Goal: Check status: Check status

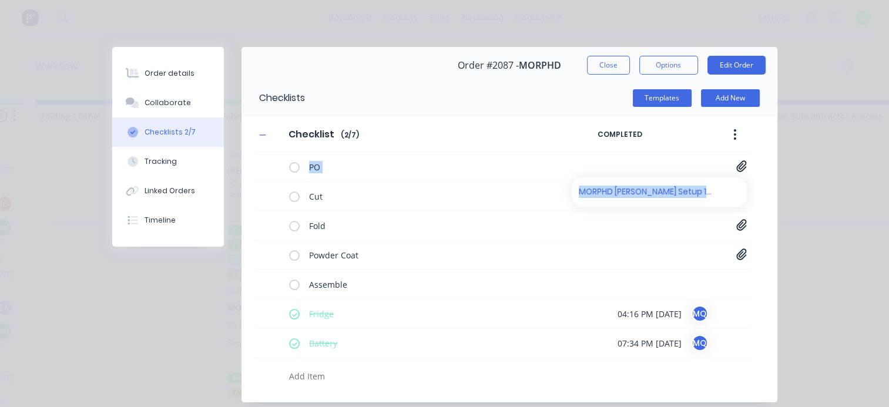
scroll to position [74, 0]
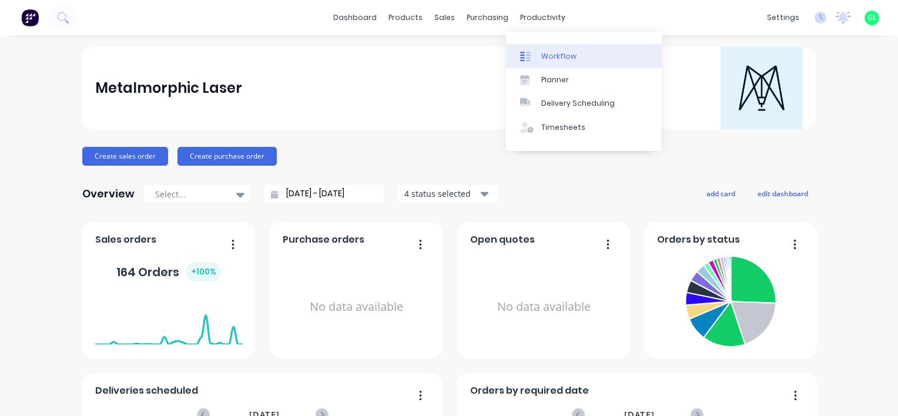
click at [550, 56] on div "Workflow" at bounding box center [558, 56] width 35 height 11
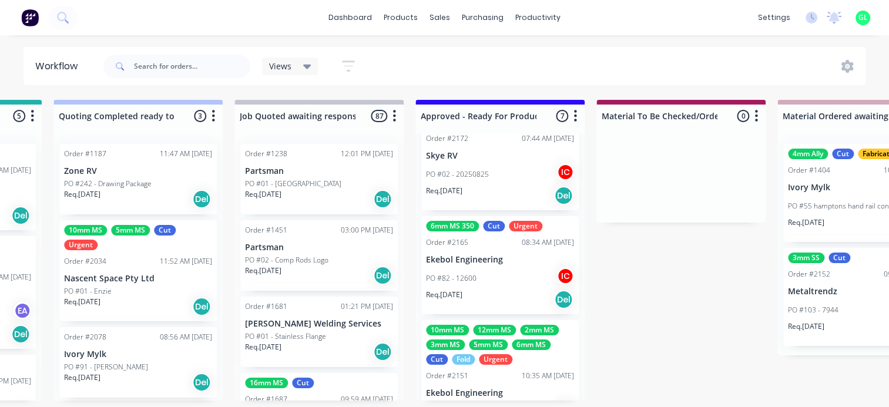
scroll to position [59, 0]
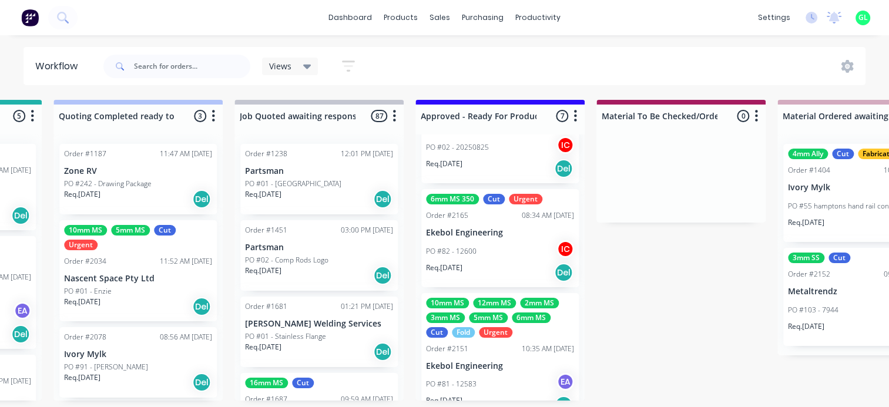
click at [500, 247] on div "PO #82 - 12600 IC" at bounding box center [500, 251] width 148 height 22
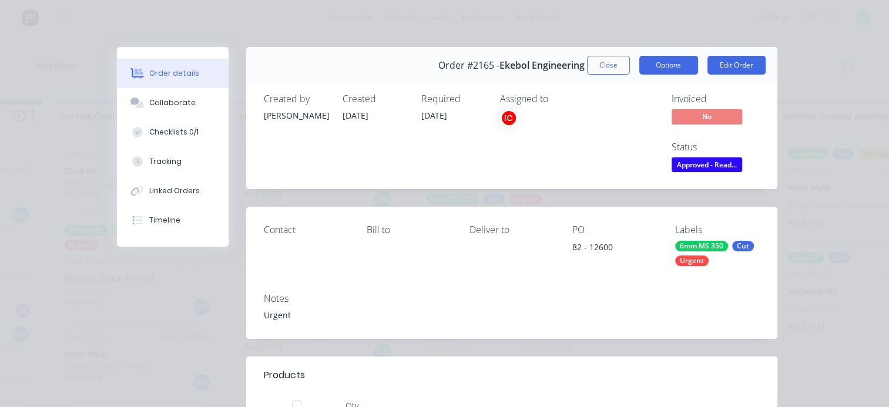
click at [667, 68] on button "Options" at bounding box center [668, 65] width 59 height 19
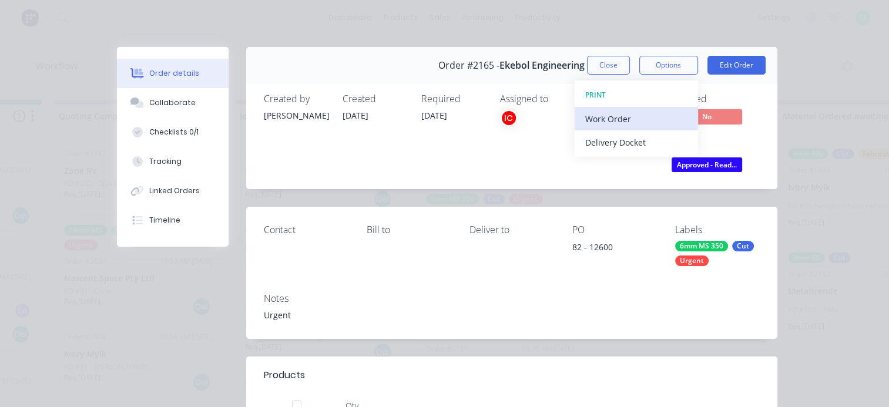
click at [624, 117] on div "Work Order" at bounding box center [636, 118] width 102 height 17
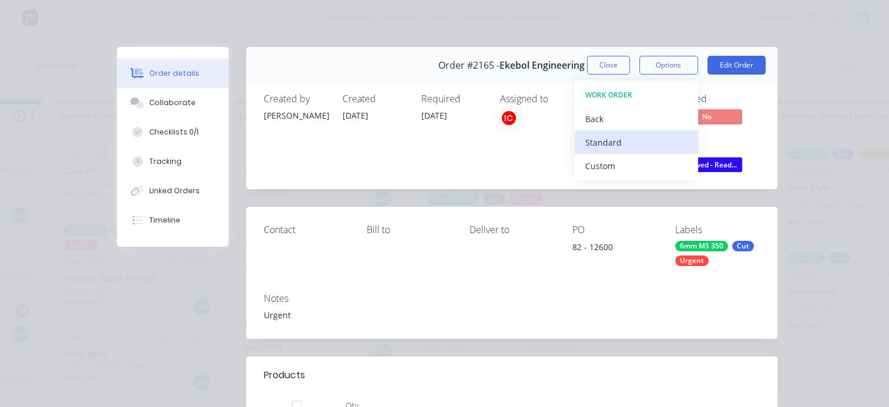
click at [611, 137] on div "Standard" at bounding box center [636, 142] width 102 height 17
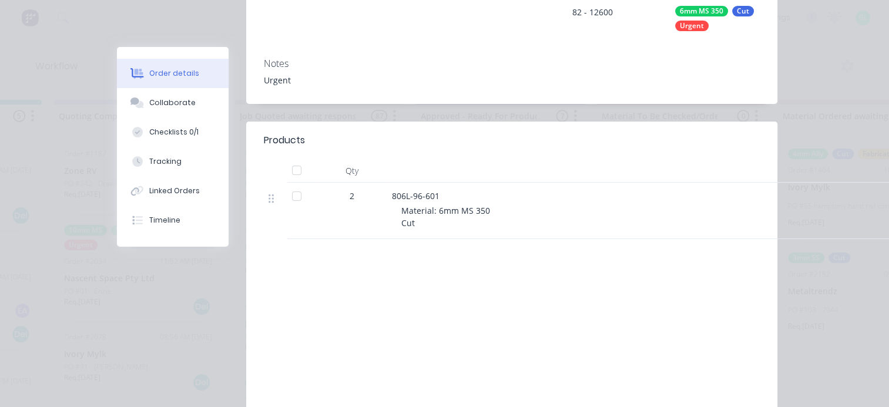
scroll to position [0, 0]
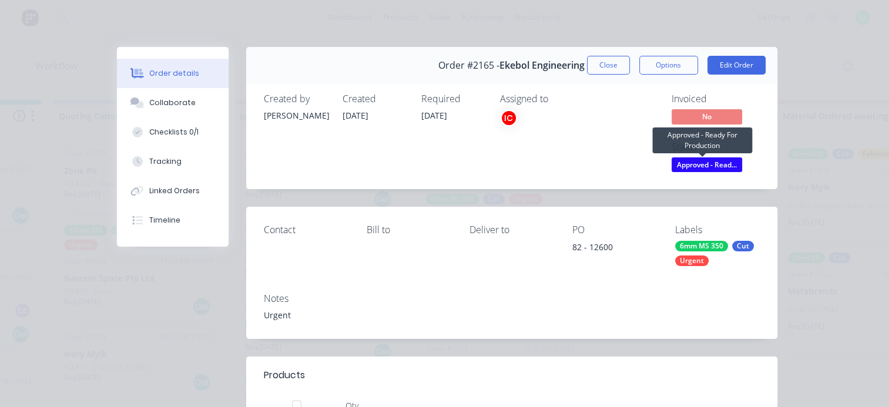
click at [705, 164] on span "Approved - Read..." at bounding box center [706, 164] width 70 height 15
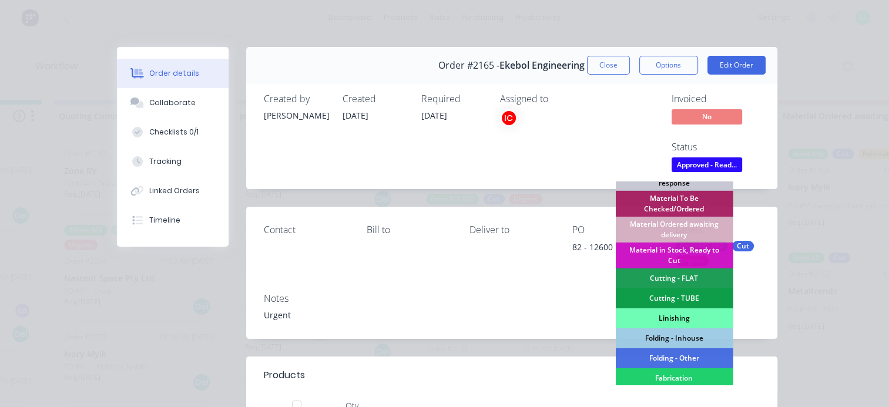
scroll to position [176, 0]
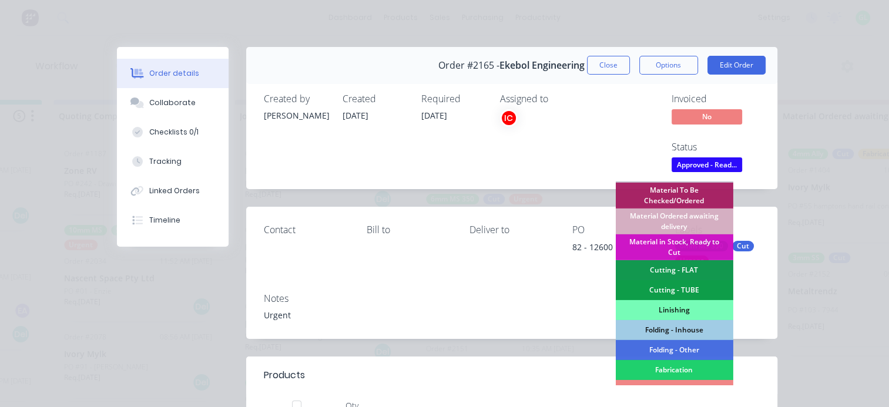
click at [674, 270] on div "Cutting - FLAT" at bounding box center [673, 270] width 117 height 20
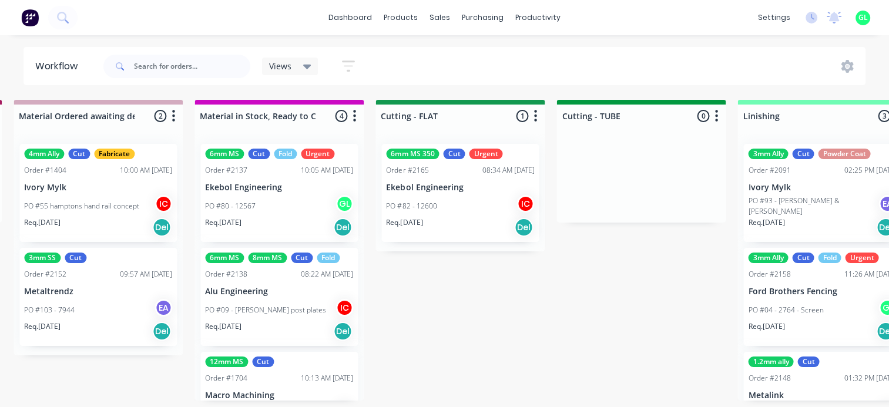
scroll to position [0, 1762]
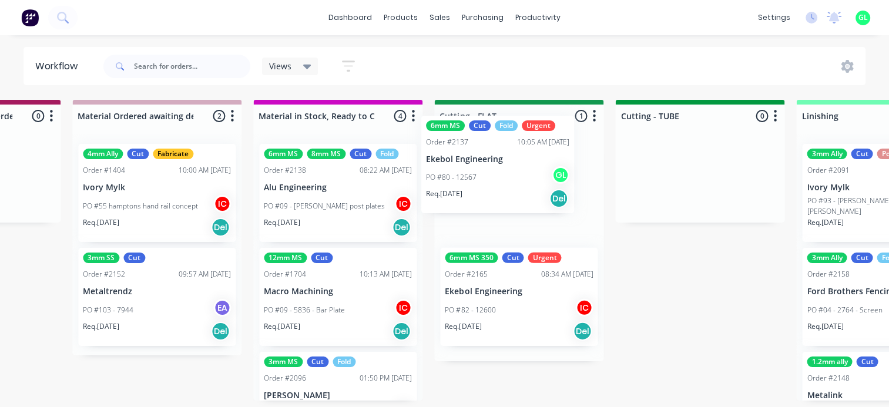
drag, startPoint x: 345, startPoint y: 209, endPoint x: 512, endPoint y: 181, distance: 169.2
click at [512, 181] on div "Submitted 8 Status colour #273444 hex #273444 Save Cancel Summaries Total order…" at bounding box center [571, 250] width 4684 height 301
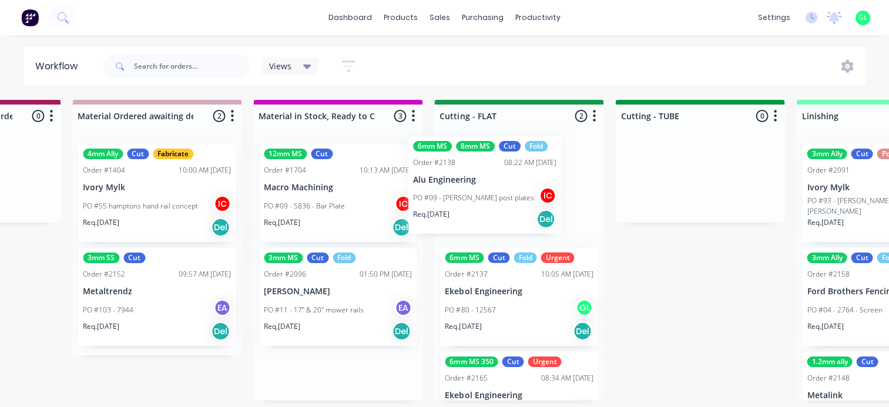
drag, startPoint x: 337, startPoint y: 200, endPoint x: 491, endPoint y: 195, distance: 154.0
click at [491, 195] on div "Submitted 8 Status colour #273444 hex #273444 Save Cancel Summaries Total order…" at bounding box center [571, 250] width 4684 height 301
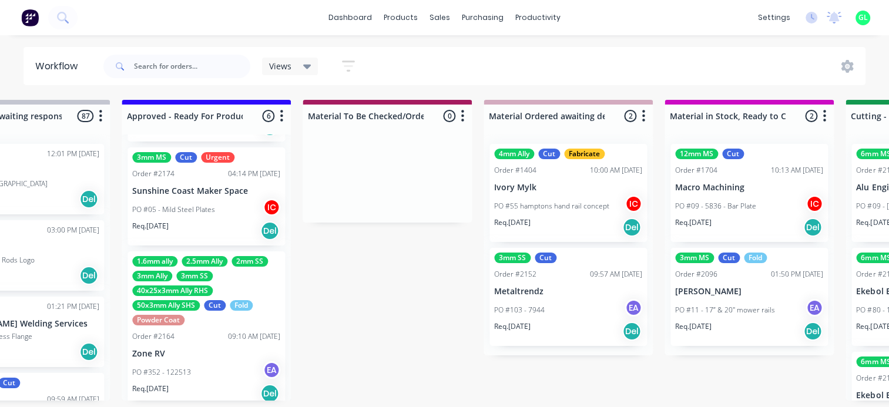
scroll to position [493, 0]
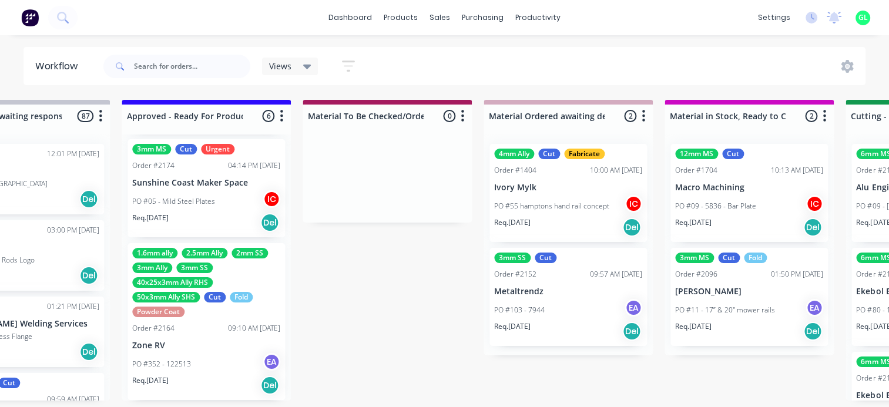
click at [216, 214] on div "Req. 04/09/25 Del" at bounding box center [206, 223] width 148 height 20
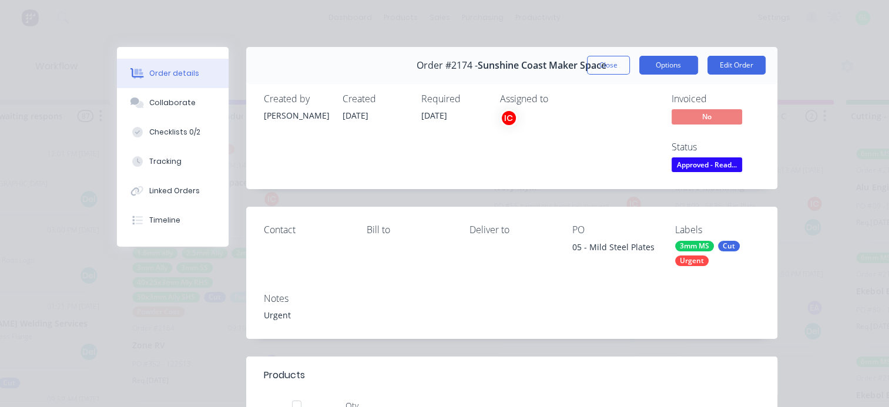
click at [654, 56] on button "Options" at bounding box center [668, 65] width 59 height 19
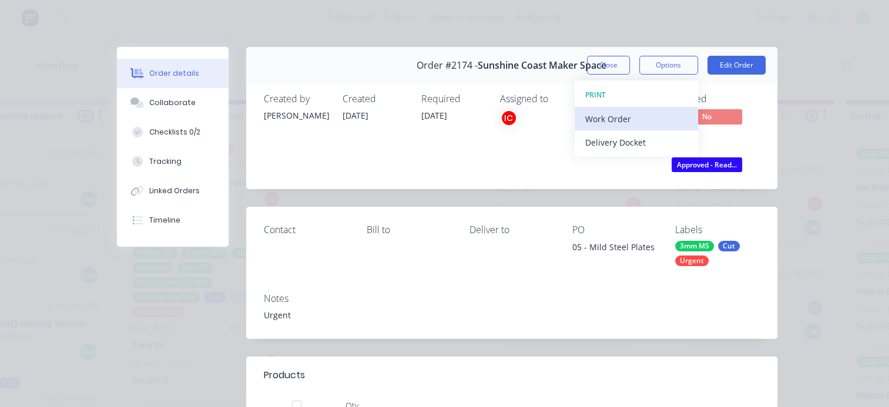
click at [625, 114] on div "Work Order" at bounding box center [636, 118] width 102 height 17
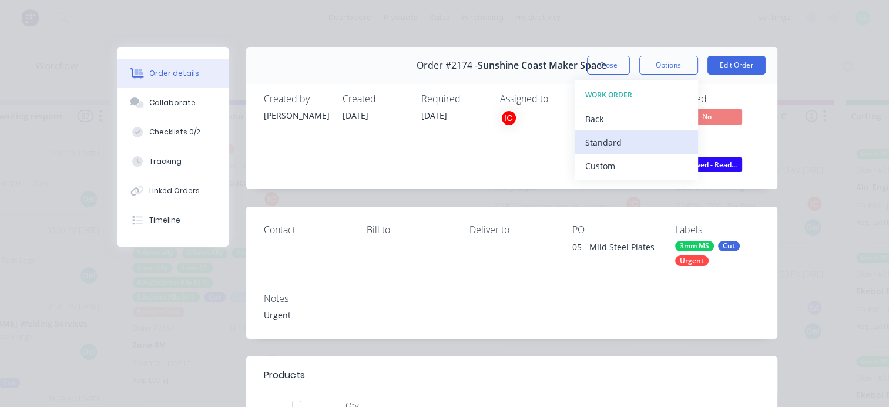
click at [604, 138] on div "Standard" at bounding box center [636, 142] width 102 height 17
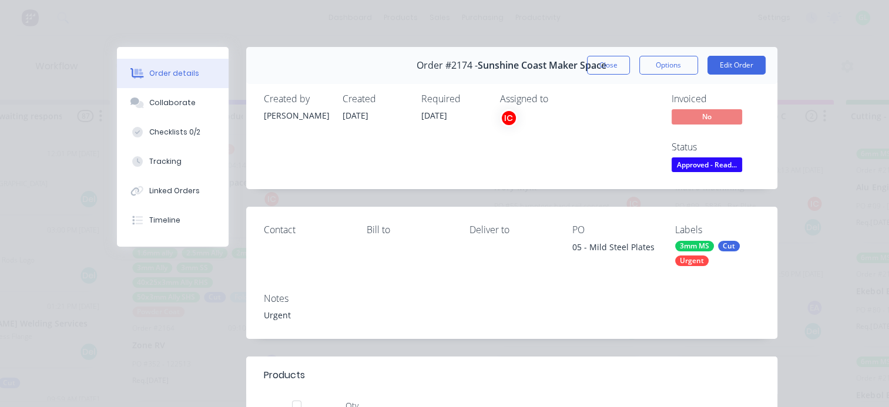
click at [700, 168] on span "Approved - Read..." at bounding box center [706, 164] width 70 height 15
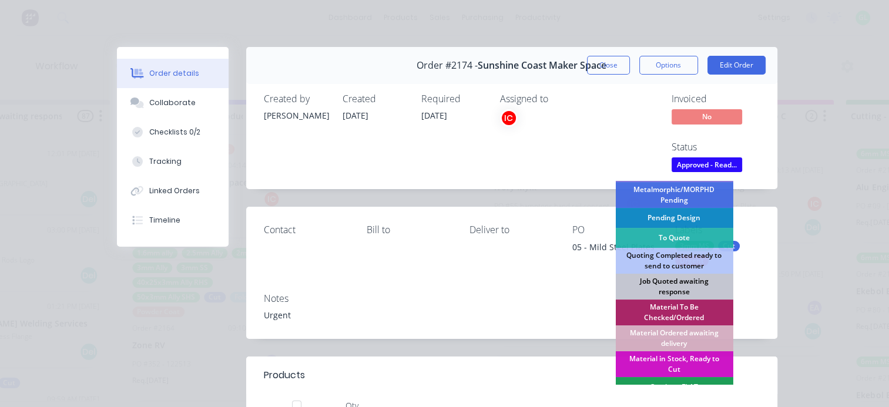
scroll to position [117, 0]
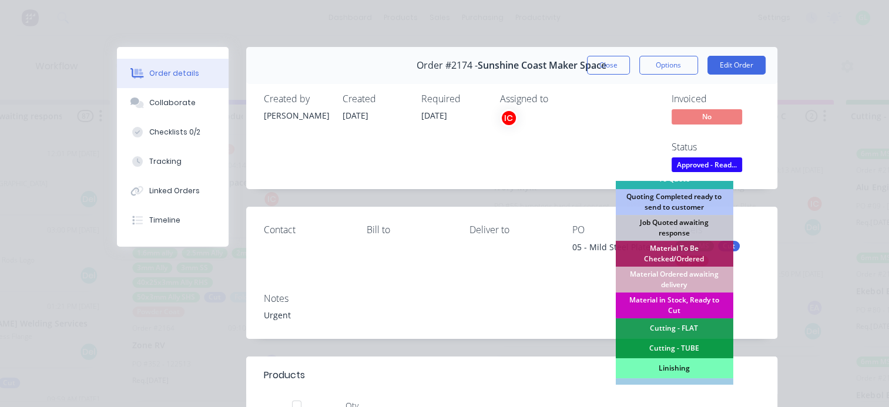
click at [677, 301] on div "Material in Stock, Ready to Cut" at bounding box center [673, 306] width 117 height 26
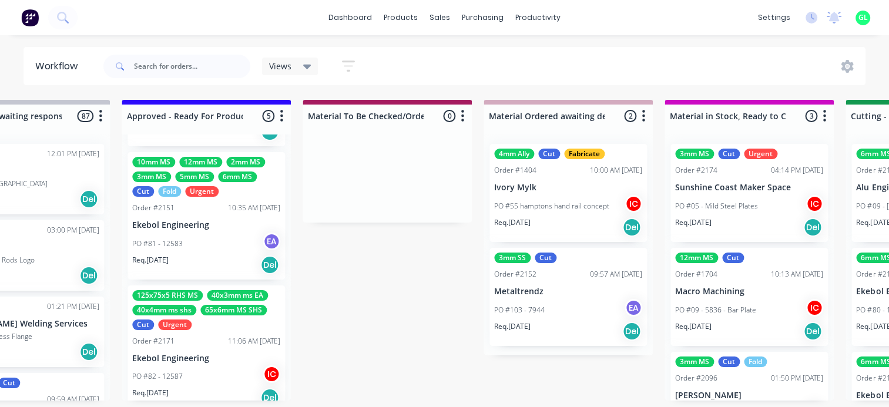
scroll to position [0, 0]
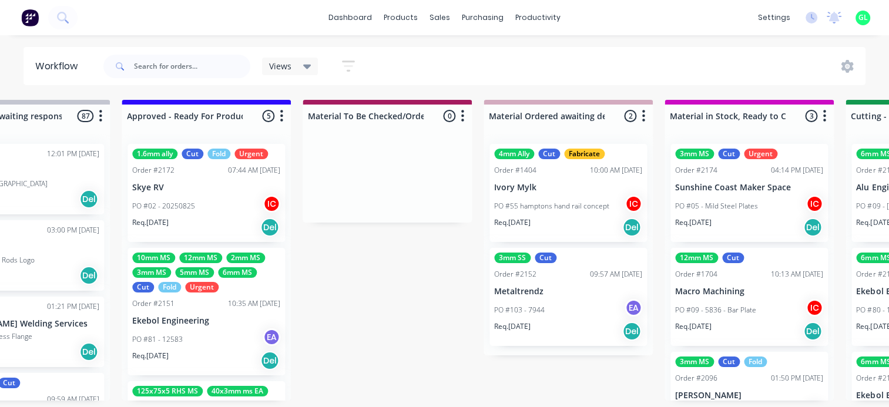
click at [183, 209] on p "PO #02 - 20250825" at bounding box center [163, 206] width 63 height 11
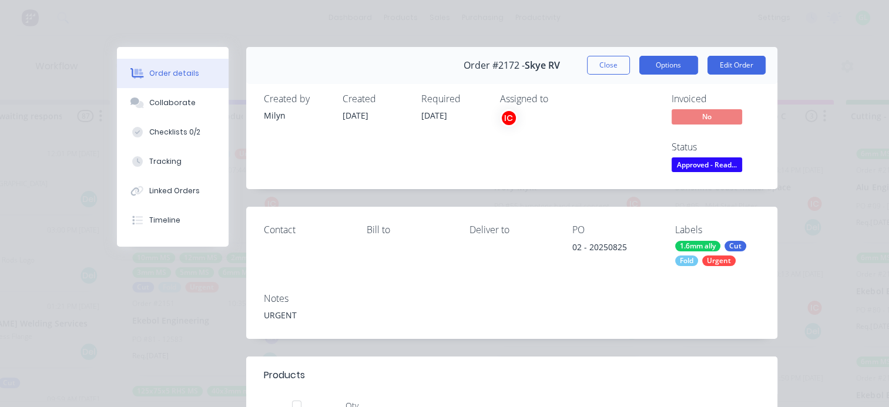
click at [647, 65] on button "Options" at bounding box center [668, 65] width 59 height 19
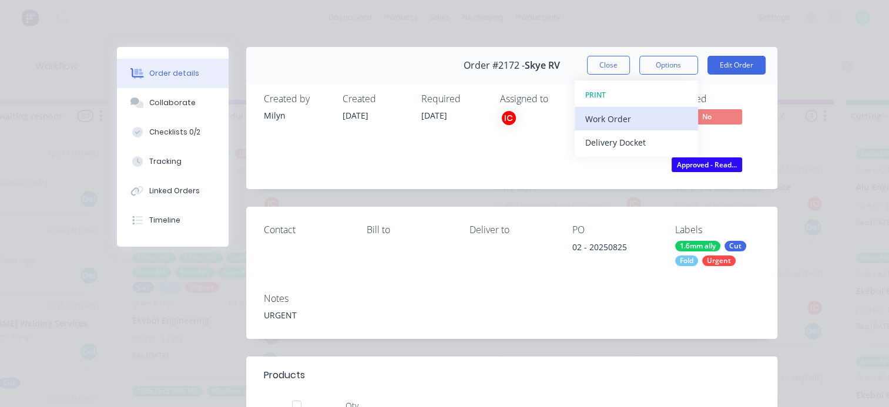
click at [605, 113] on div "Work Order" at bounding box center [636, 118] width 102 height 17
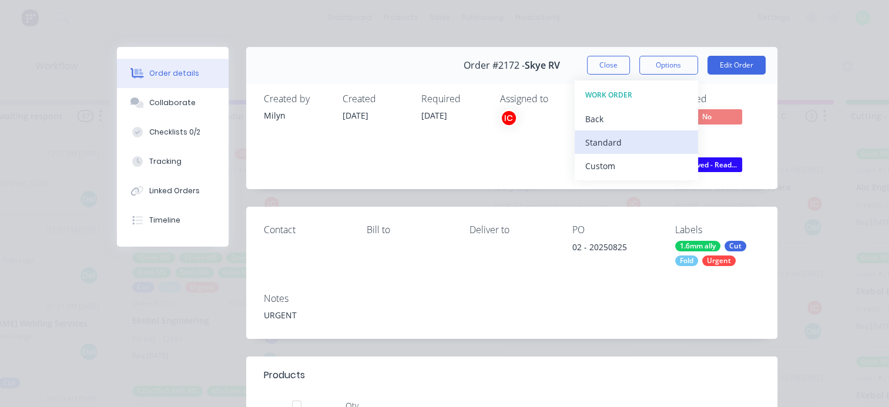
click at [609, 141] on div "Standard" at bounding box center [636, 142] width 102 height 17
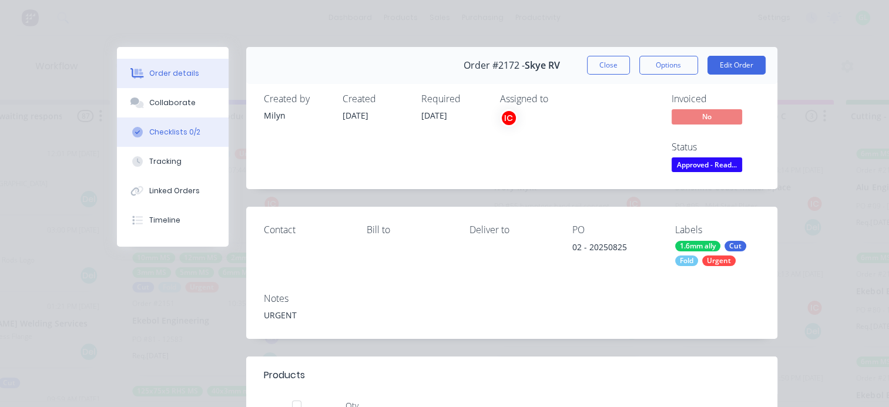
click at [166, 130] on div "Checklists 0/2" at bounding box center [174, 132] width 51 height 11
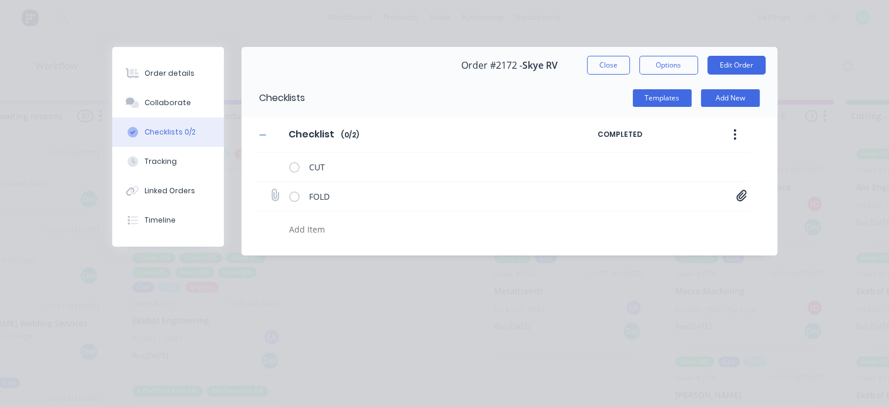
click at [741, 197] on icon at bounding box center [741, 195] width 10 height 11
click at [643, 220] on link "20250825 Revise.PDF" at bounding box center [647, 221] width 137 height 12
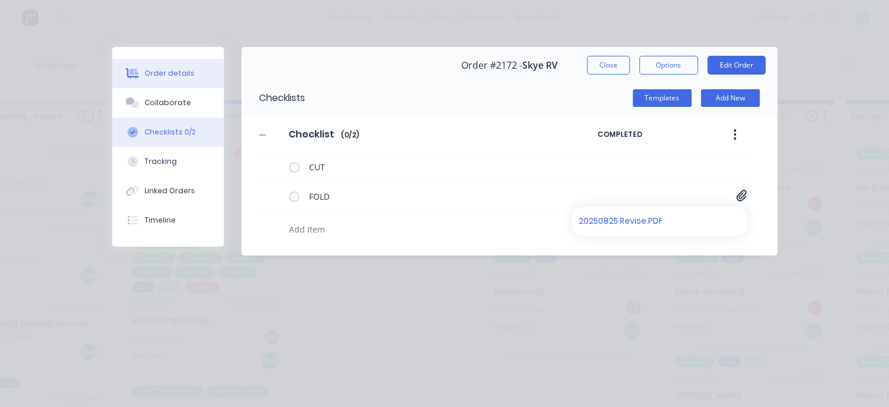
click at [169, 78] on div "Order details" at bounding box center [169, 73] width 50 height 11
type textarea "x"
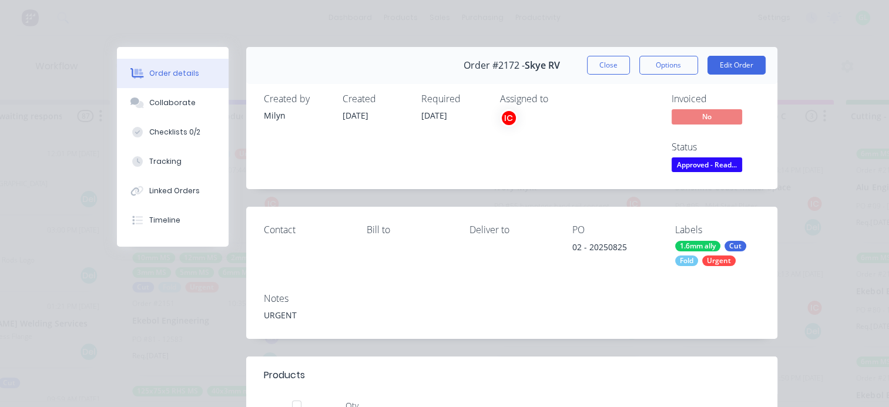
click at [707, 167] on span "Approved - Read..." at bounding box center [706, 164] width 70 height 15
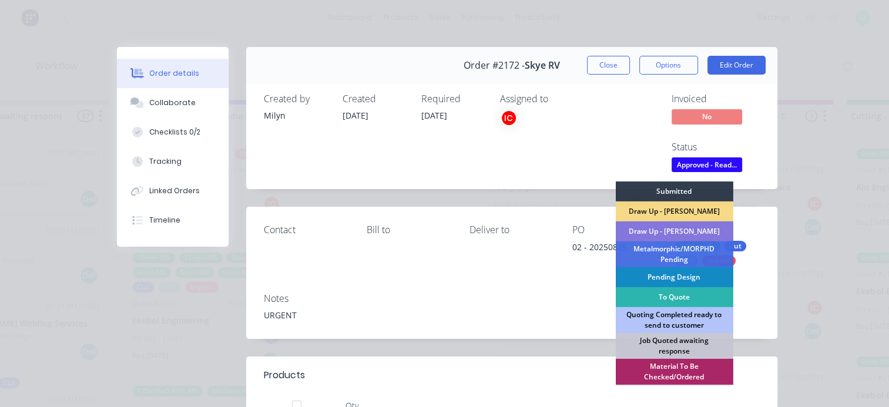
scroll to position [117, 0]
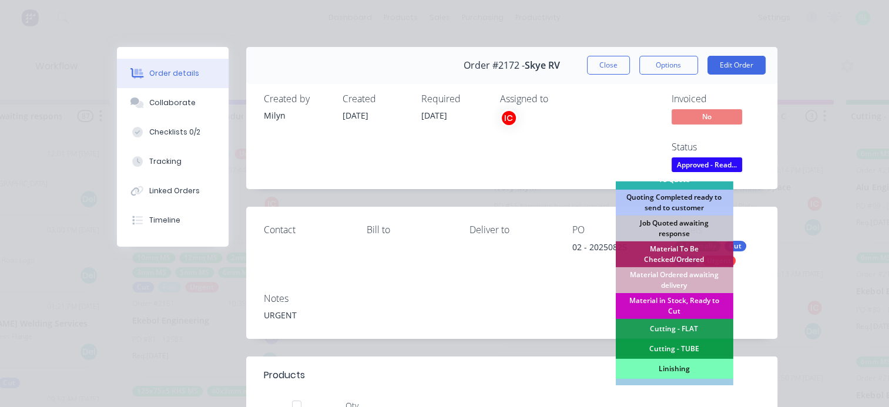
click at [664, 305] on div "Material in Stock, Ready to Cut" at bounding box center [673, 306] width 117 height 26
